Goal: Information Seeking & Learning: Learn about a topic

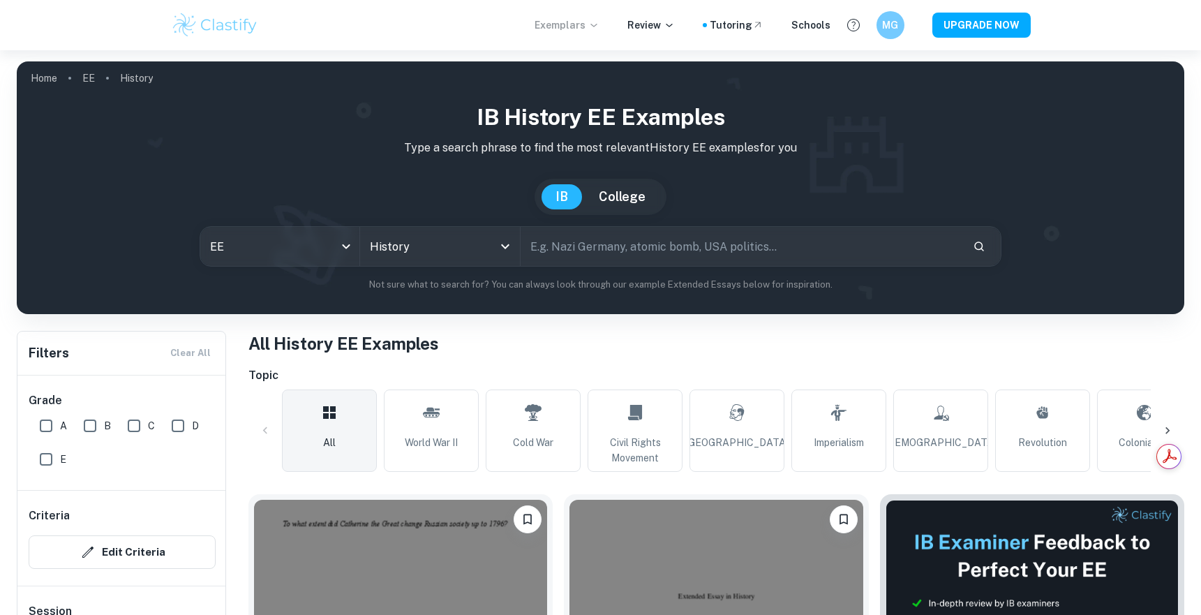
click at [574, 23] on p "Exemplars" at bounding box center [567, 24] width 65 height 15
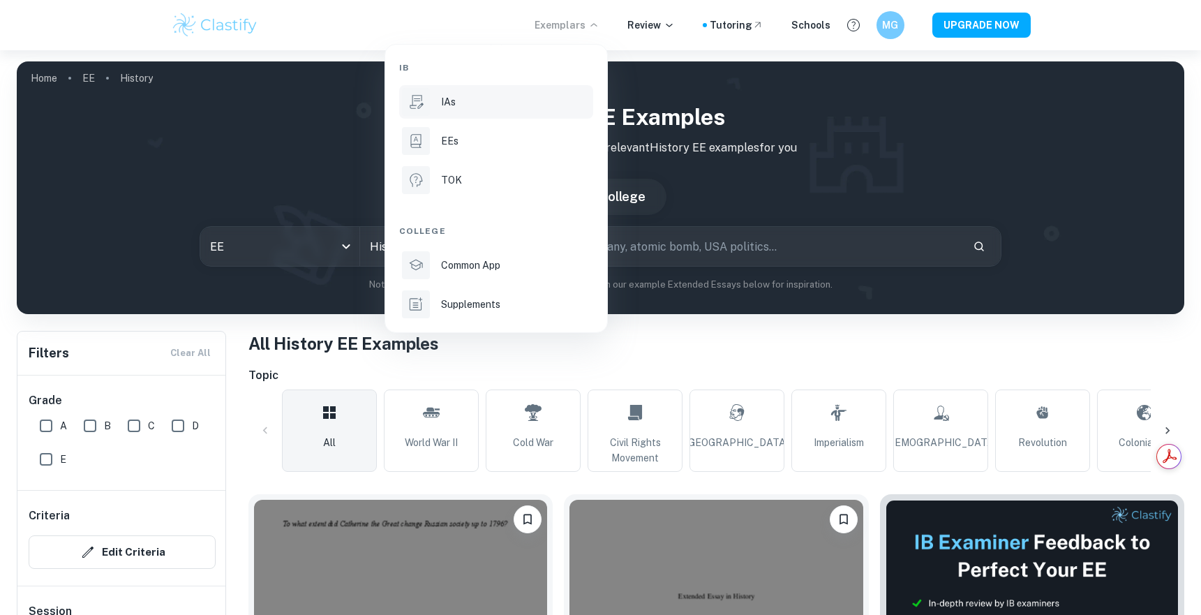
click at [441, 107] on p "IAs" at bounding box center [448, 101] width 15 height 15
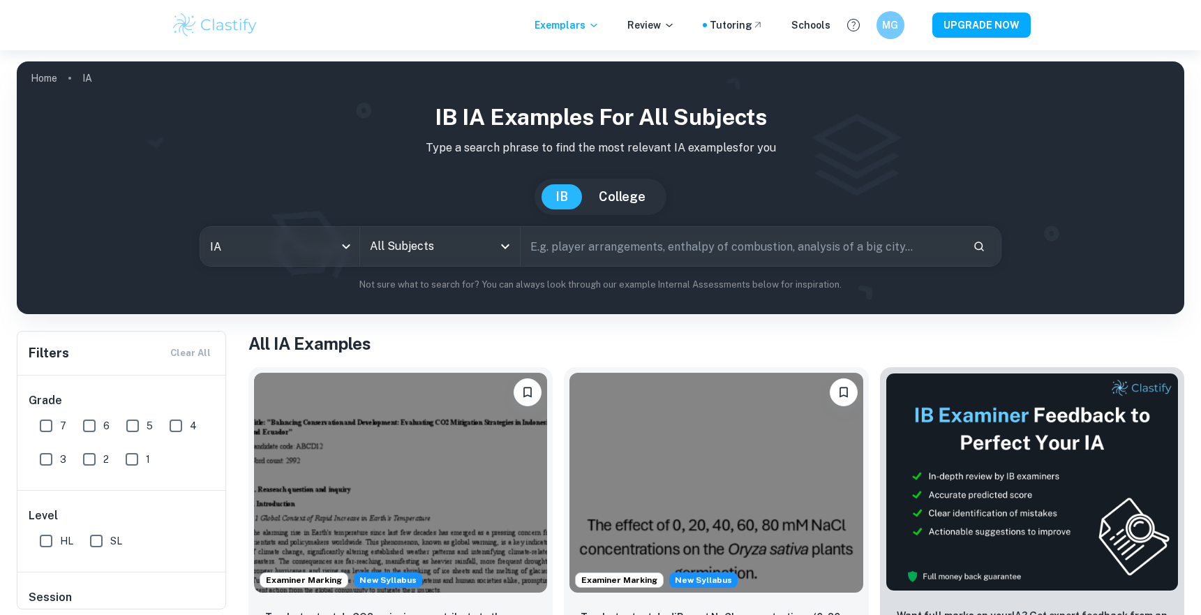
click at [436, 255] on input "All Subjects" at bounding box center [429, 246] width 126 height 27
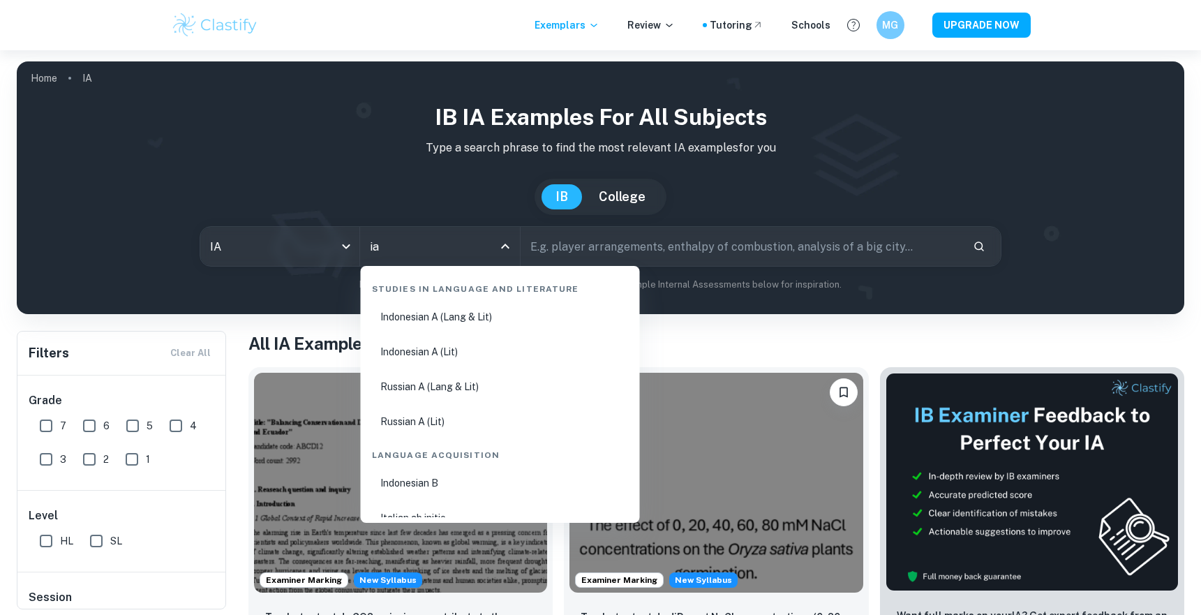
type input "i"
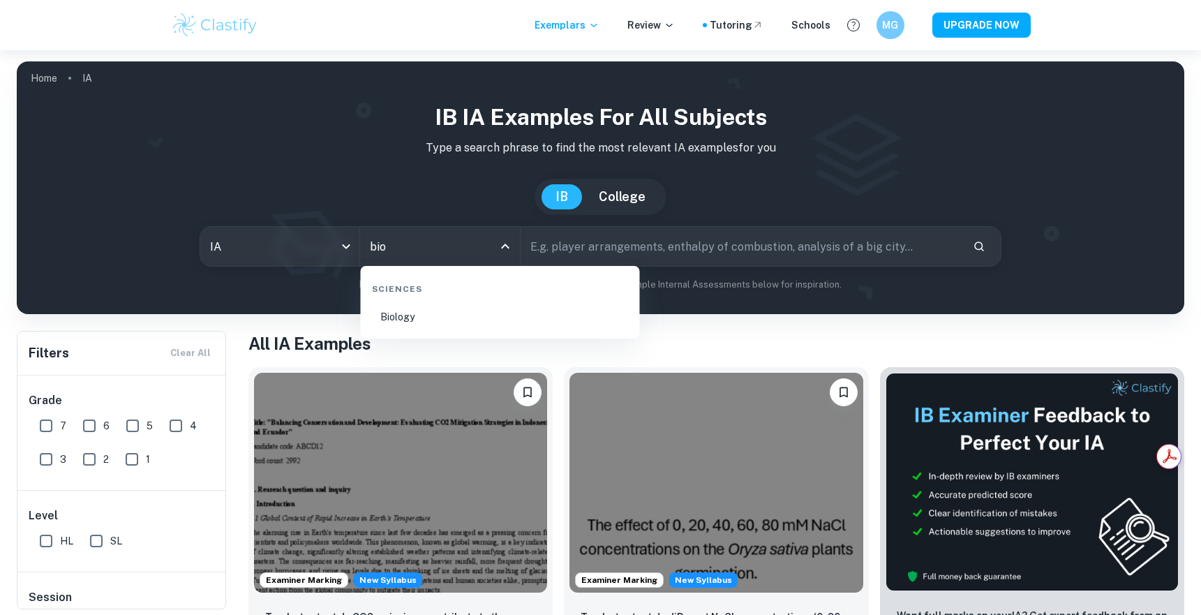
click at [416, 313] on li "Biology" at bounding box center [500, 317] width 268 height 32
type input "Biology"
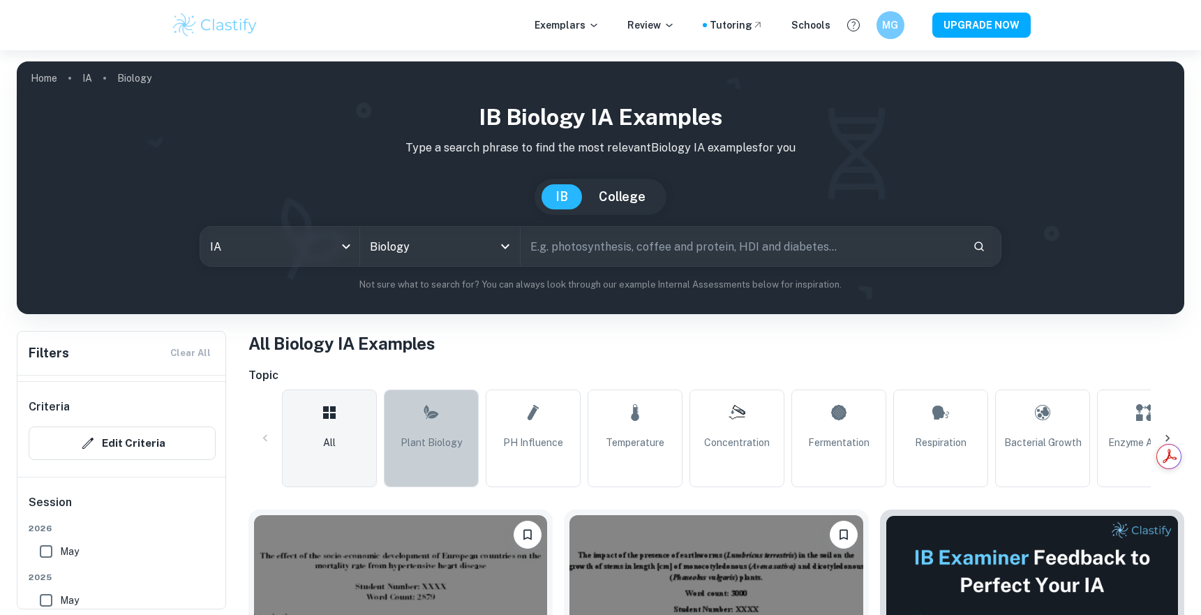
click at [463, 463] on link "Plant Biology" at bounding box center [431, 438] width 95 height 98
type input "Plant Biology"
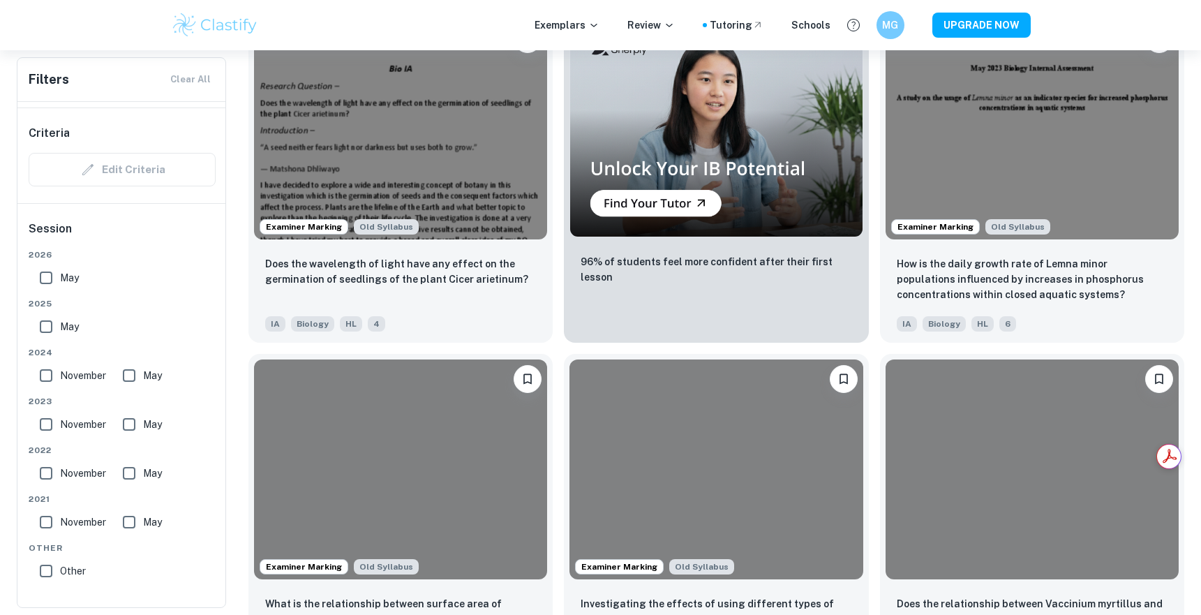
scroll to position [3006, 0]
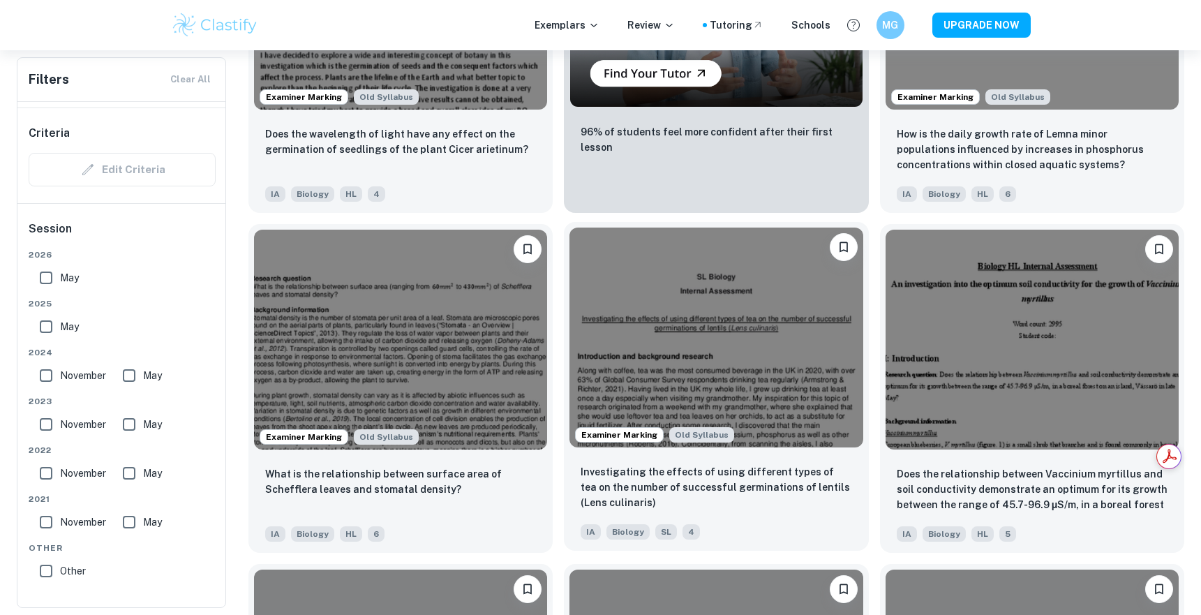
click at [679, 403] on img at bounding box center [716, 338] width 293 height 220
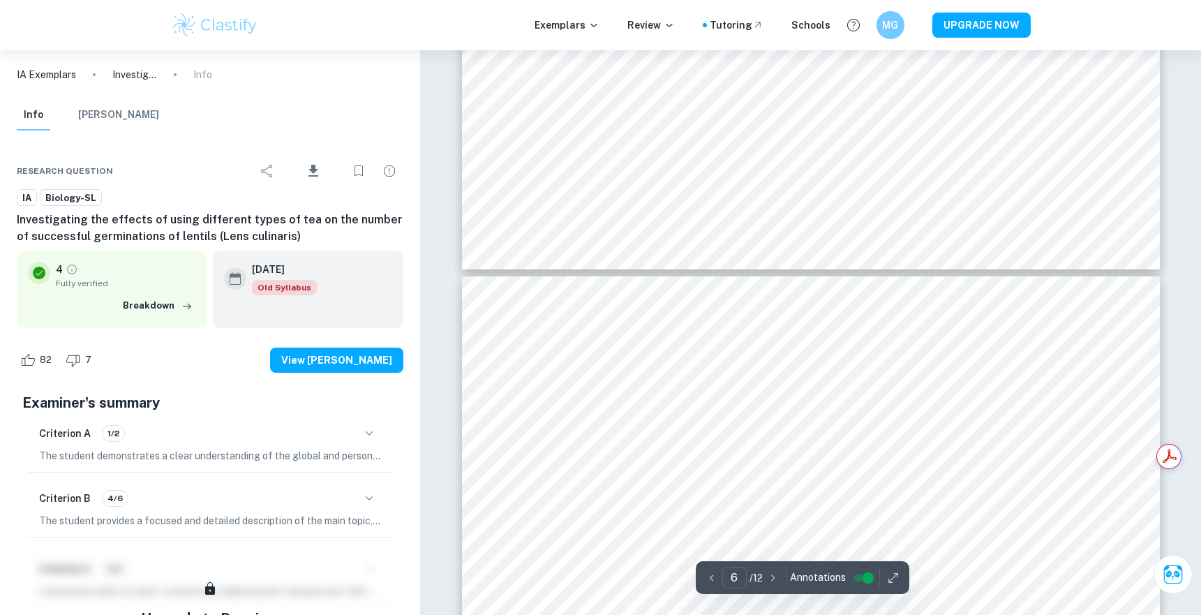
type input "7"
